Goal: Task Accomplishment & Management: Manage account settings

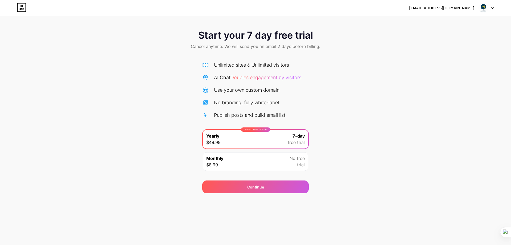
click at [491, 5] on div at bounding box center [486, 8] width 15 height 10
click at [494, 7] on div at bounding box center [486, 8] width 15 height 10
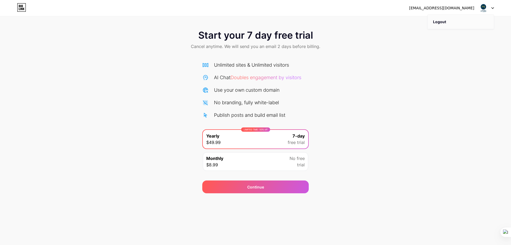
click at [442, 22] on li "Logout" at bounding box center [461, 22] width 66 height 14
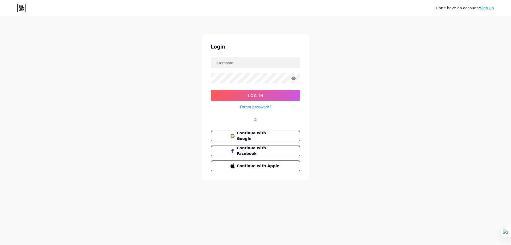
click at [438, 21] on div "Don't have an account? Sign up Login Log In Forgot password? Or Continue with G…" at bounding box center [255, 98] width 511 height 196
click at [254, 136] on span "Continue with Google" at bounding box center [258, 135] width 44 height 11
click at [261, 137] on span "Continue with Google" at bounding box center [258, 135] width 44 height 11
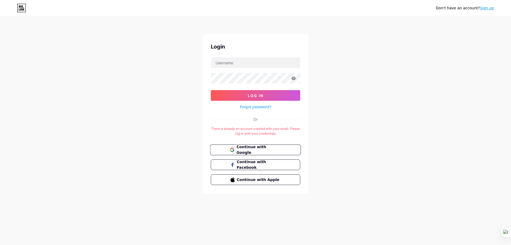
click at [253, 152] on button "Continue with Google" at bounding box center [255, 149] width 91 height 11
click at [288, 23] on div "Don't have an account? Sign up Login Log In Forgot password? Or There is alread…" at bounding box center [255, 105] width 511 height 210
click at [246, 61] on input "text" at bounding box center [255, 62] width 89 height 11
type input "zeebor020@gmail.com"
click at [260, 105] on link "Forgot password?" at bounding box center [255, 107] width 31 height 6
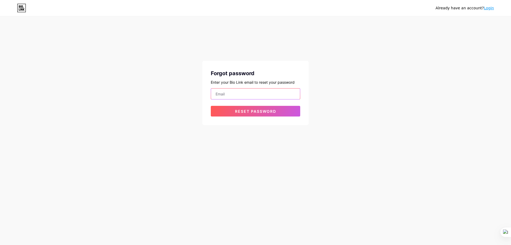
click at [227, 92] on input "email" at bounding box center [255, 93] width 89 height 11
type input "zeebor020@gmail.com"
click at [252, 112] on span "Reset password" at bounding box center [255, 111] width 41 height 5
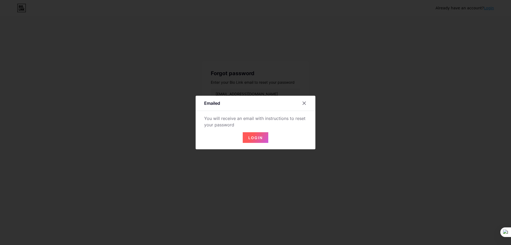
click at [258, 132] on button "Login" at bounding box center [256, 137] width 26 height 11
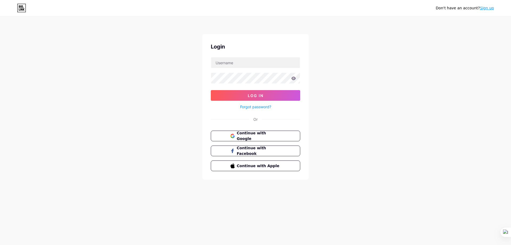
click at [261, 106] on link "Forgot password?" at bounding box center [255, 107] width 31 height 6
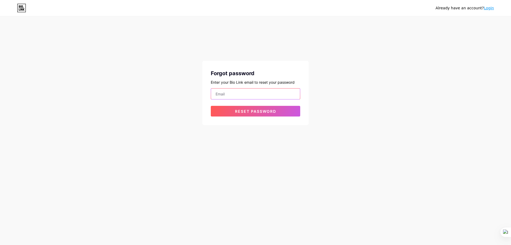
click at [236, 93] on input "email" at bounding box center [255, 93] width 89 height 11
type input "zeebor020@gmail.com"
click at [263, 113] on button "Reset password" at bounding box center [255, 111] width 89 height 11
